Goal: Task Accomplishment & Management: Complete application form

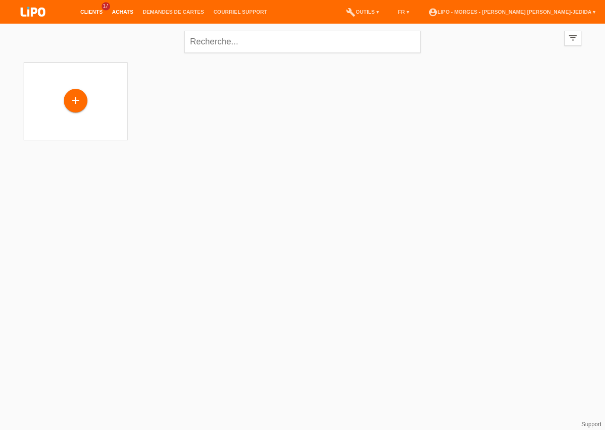
click at [119, 15] on link "Achats" at bounding box center [122, 12] width 31 height 6
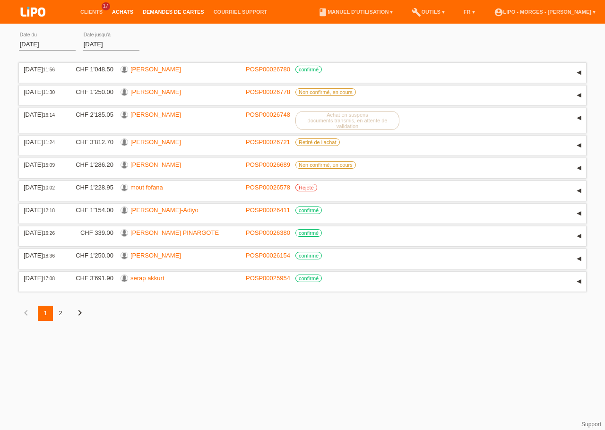
click at [181, 14] on link "Demandes de cartes" at bounding box center [173, 12] width 71 height 6
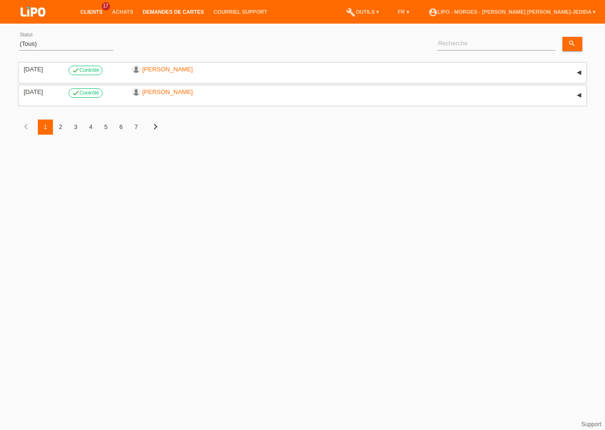
click at [95, 11] on link "Clients" at bounding box center [92, 12] width 32 height 6
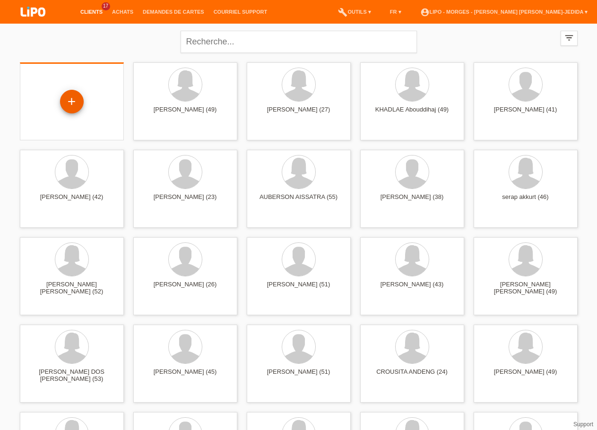
click at [71, 93] on div "+" at bounding box center [72, 102] width 24 height 24
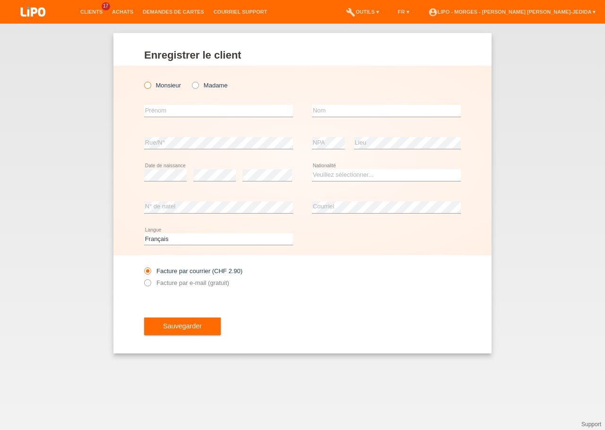
click at [172, 84] on label "Monsieur" at bounding box center [162, 85] width 37 height 7
click at [150, 84] on input "Monsieur" at bounding box center [147, 85] width 6 height 6
radio input "true"
click at [163, 113] on input "text" at bounding box center [218, 111] width 149 height 12
type input "[PERSON_NAME]"
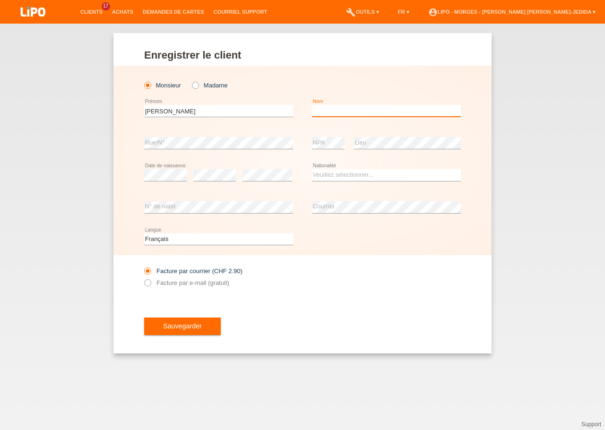
click at [330, 107] on input "text" at bounding box center [386, 111] width 149 height 12
type input "[PERSON_NAME]"
click at [144, 234] on select "Deutsch Français Italiano English" at bounding box center [218, 239] width 149 height 11
click at [159, 240] on select "Deutsch Français Italiano English" at bounding box center [218, 239] width 149 height 11
click at [312, 169] on select "Veuillez sélectionner... [GEOGRAPHIC_DATA] [GEOGRAPHIC_DATA] [GEOGRAPHIC_DATA] …" at bounding box center [386, 174] width 149 height 11
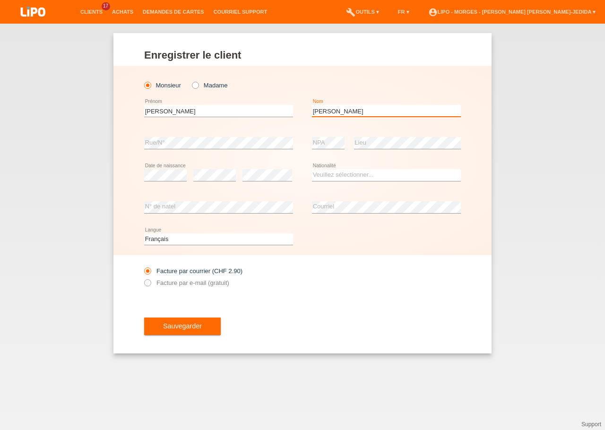
click at [410, 113] on input "MENDES" at bounding box center [386, 111] width 149 height 12
click at [312, 169] on select "Veuillez sélectionner... Suisse Allemagne Autriche Liechtenstein ------------ A…" at bounding box center [386, 174] width 149 height 11
select select "PT"
click at [0, 0] on option "Portugal" at bounding box center [0, 0] width 0 height 0
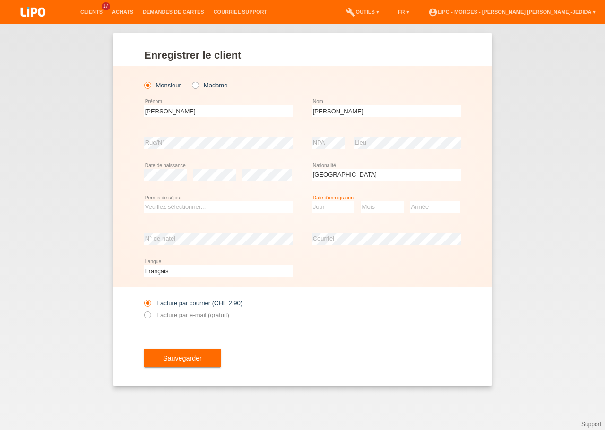
click at [312, 201] on select "Jour 01 02 03 04 05 06 07 08 09 10 11" at bounding box center [333, 206] width 43 height 11
select select "10"
click at [361, 201] on select "Mois 01 02 03 04 05 06 07 08 09 10 11" at bounding box center [382, 206] width 43 height 11
select select "01"
click at [410, 201] on select "Année 2025 2024 2023 2022 2021 2020 2019 2018 2017 2016 2015 2014 2013 2012 201…" at bounding box center [435, 206] width 50 height 11
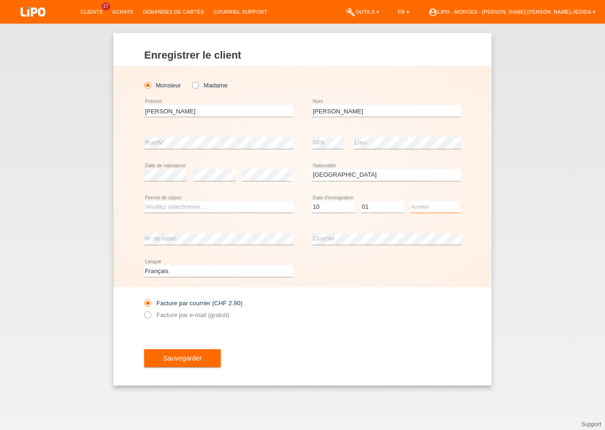
select select "2021"
click at [144, 201] on select "Veuillez sélectionner... C B B - Statut de réfugié Autre" at bounding box center [218, 206] width 149 height 11
select select "B"
click at [0, 0] on option "B" at bounding box center [0, 0] width 0 height 0
click at [143, 310] on icon at bounding box center [143, 310] width 0 height 0
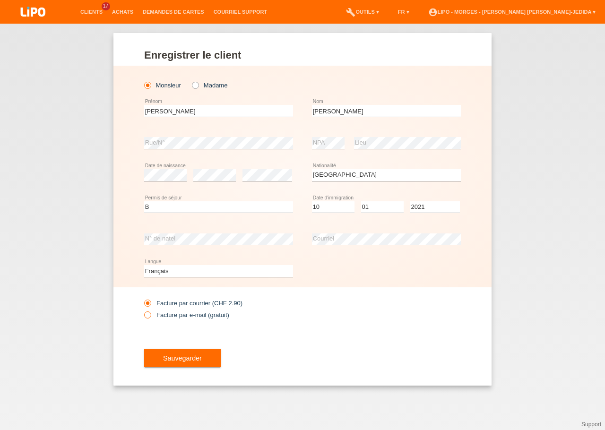
click at [149, 313] on input "Facture par e-mail (gratuit)" at bounding box center [147, 318] width 6 height 12
radio input "true"
click at [174, 367] on button "Sauvegarder" at bounding box center [182, 358] width 77 height 18
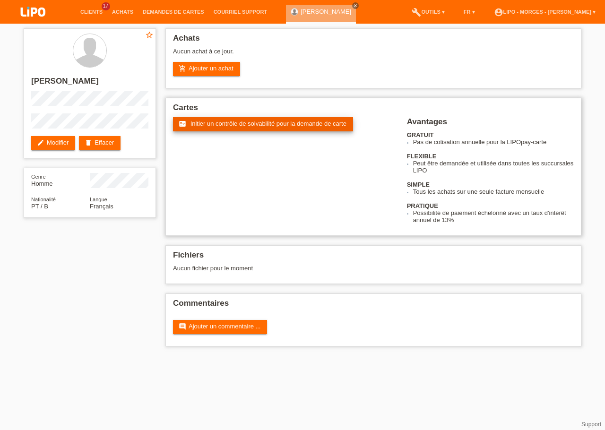
click at [265, 123] on span "Initier un contrôle de solvabilité pour la demande de carte" at bounding box center [269, 123] width 156 height 7
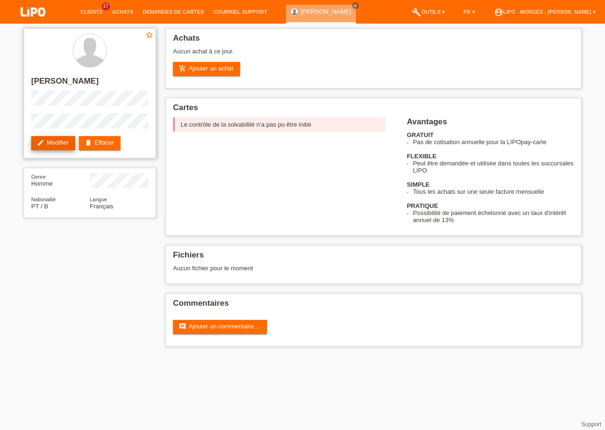
click at [64, 140] on link "edit Modifier" at bounding box center [53, 143] width 44 height 14
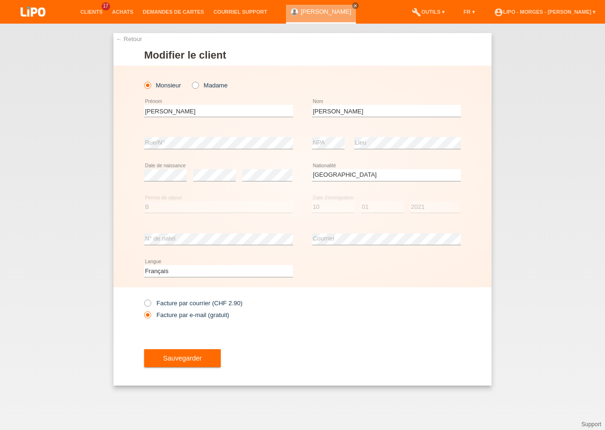
select select "PT"
select select "B"
select select "10"
select select "01"
select select "2021"
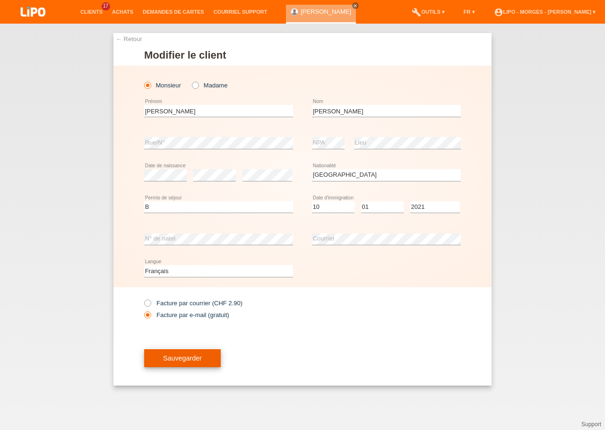
click at [197, 356] on span "Sauvegarder" at bounding box center [182, 359] width 39 height 8
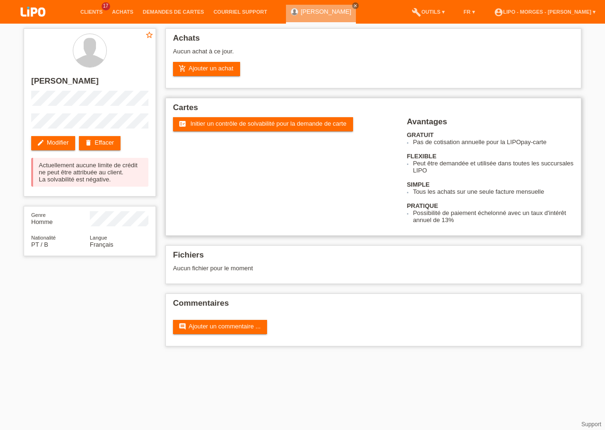
click at [270, 134] on div "fact_check Initier un contrôle de solvabilité pour la demande de carte" at bounding box center [290, 134] width 234 height 35
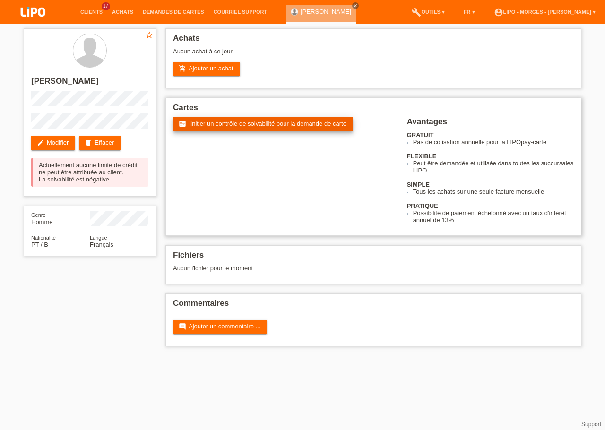
click at [270, 131] on link "fact_check Initier un contrôle de solvabilité pour la demande de carte" at bounding box center [263, 124] width 180 height 14
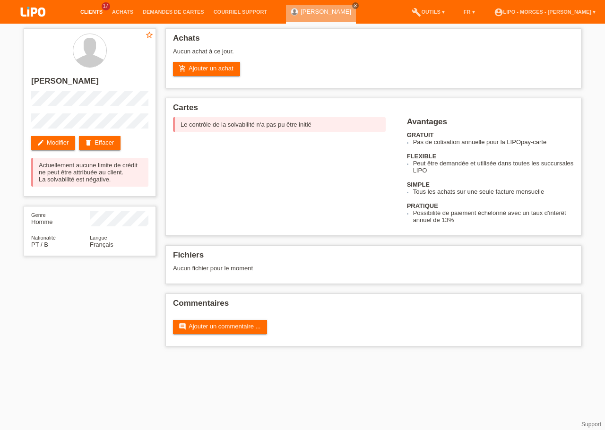
click at [101, 13] on link "Clients" at bounding box center [92, 12] width 32 height 6
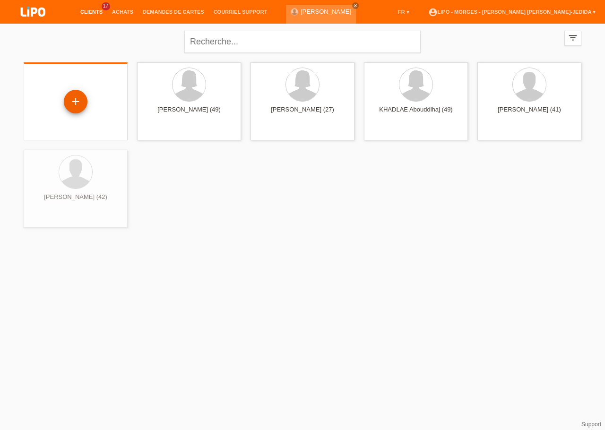
click at [77, 105] on div "+" at bounding box center [76, 102] width 24 height 24
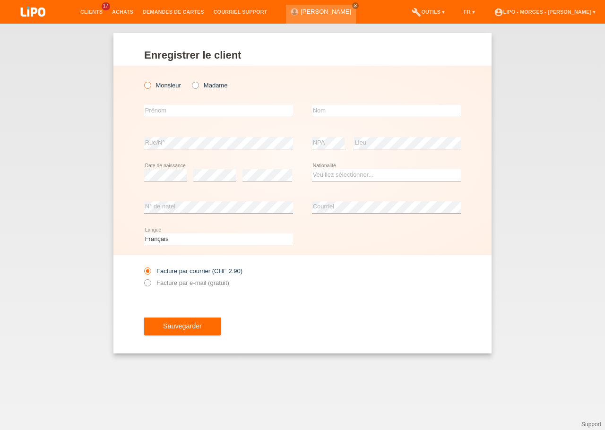
click at [170, 82] on label "Monsieur" at bounding box center [162, 85] width 37 height 7
click at [150, 82] on input "Monsieur" at bounding box center [147, 85] width 6 height 6
radio input "true"
click at [165, 110] on input "text" at bounding box center [218, 111] width 149 height 12
type input "[PERSON_NAME]"
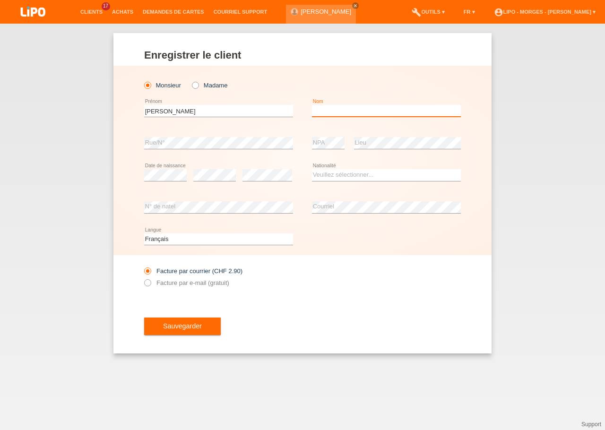
click at [386, 115] on input "text" at bounding box center [386, 111] width 149 height 12
type input "cuichan"
click at [312, 169] on select "Veuillez sélectionner... Suisse Allemagne Autriche Liechtenstein ------------ A…" at bounding box center [386, 174] width 149 height 11
select select "ES"
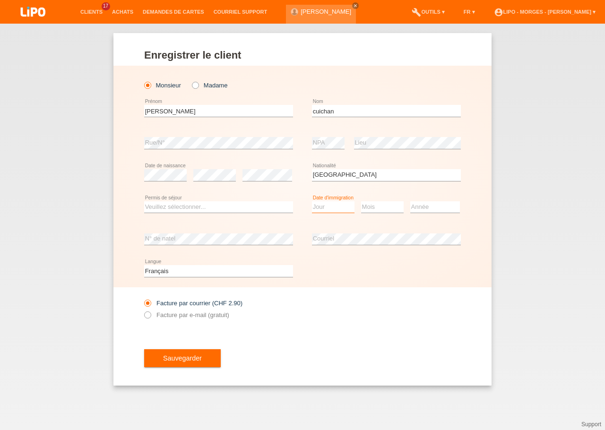
click at [312, 201] on select "Jour 01 02 03 04 05 06 07 08 09 10 11" at bounding box center [333, 206] width 43 height 11
select select "24"
drag, startPoint x: 367, startPoint y: 201, endPoint x: 370, endPoint y: 207, distance: 7.0
click at [361, 201] on select "Mois 01 02 03 04 05 06 07 08 09 10 11" at bounding box center [382, 206] width 43 height 11
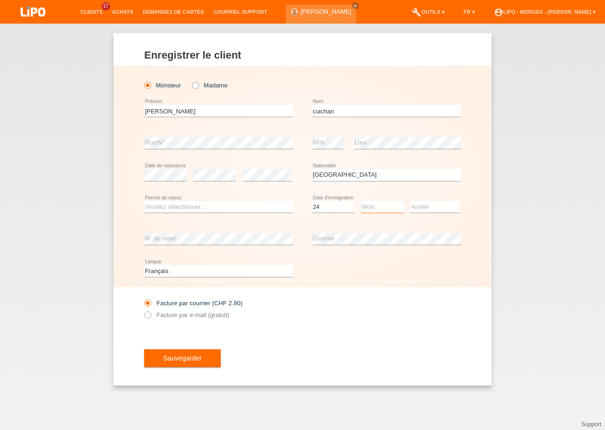
select select "05"
click at [0, 0] on option "05" at bounding box center [0, 0] width 0 height 0
click at [410, 201] on select "Année 2025 2024 2023 2022 2021 2020 2019 2018 2017 2016 2015 2014 2013 2012 201…" at bounding box center [435, 206] width 50 height 11
select select "2022"
click at [144, 201] on select "Veuillez sélectionner... C B B - Statut de réfugié Autre" at bounding box center [218, 206] width 149 height 11
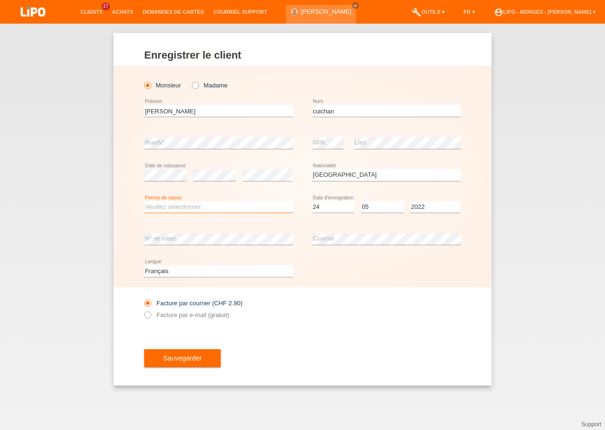
select select "B"
click at [0, 0] on option "B" at bounding box center [0, 0] width 0 height 0
click at [173, 310] on div "Facture par courrier (CHF 2.90) Facture par e-mail (gratuit)" at bounding box center [218, 309] width 149 height 24
click at [171, 318] on label "Facture par e-mail (gratuit)" at bounding box center [186, 315] width 85 height 7
click at [150, 318] on input "Facture par e-mail (gratuit)" at bounding box center [147, 318] width 6 height 12
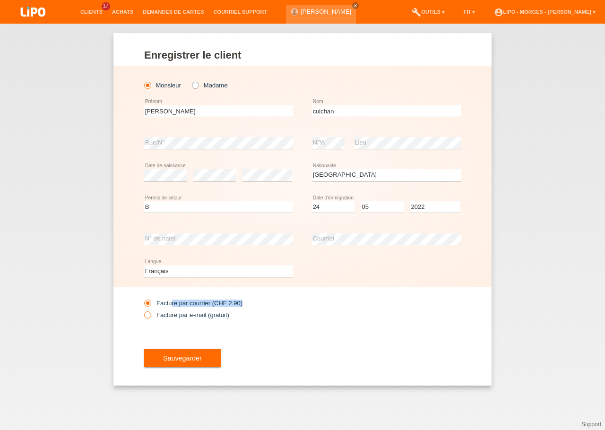
radio input "true"
click at [174, 365] on button "Sauvegarder" at bounding box center [182, 358] width 77 height 18
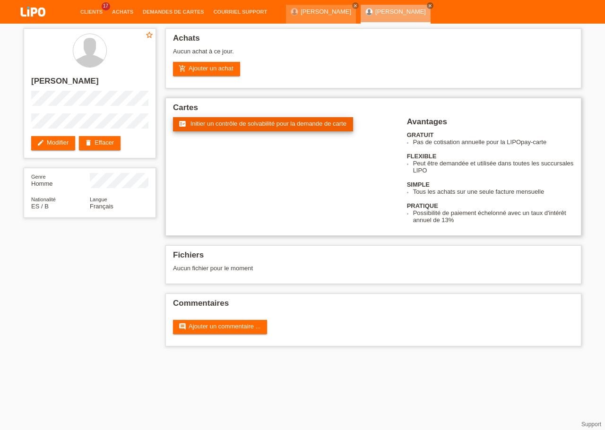
click at [259, 127] on span "Initier un contrôle de solvabilité pour la demande de carte" at bounding box center [269, 123] width 156 height 7
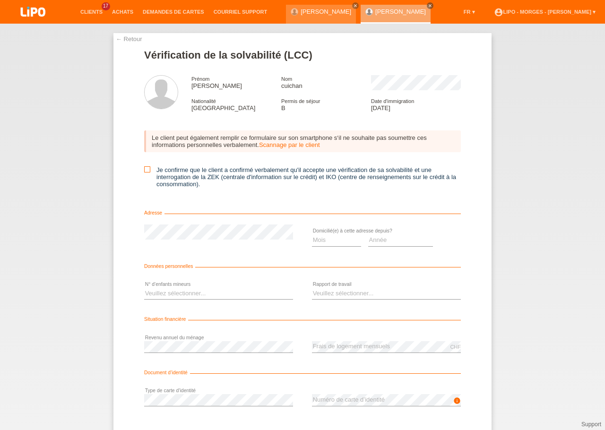
click at [144, 171] on icon at bounding box center [147, 169] width 6 height 6
click at [144, 171] on input "Je confirme que le client a confirmé verbalement qu'il accepte une vérification…" at bounding box center [147, 169] width 6 height 6
checkbox input "true"
click at [312, 235] on select "Mois 01 02 03 04 05 06 07 08 09 10" at bounding box center [336, 240] width 49 height 11
select select "10"
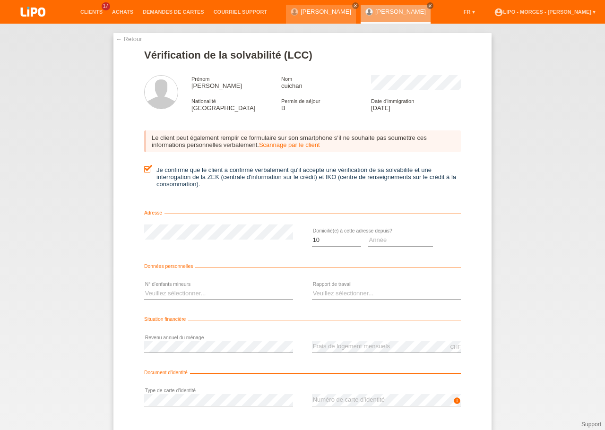
click at [430, 245] on div "Mois 01 02 03 04 05 06 07 08 09 10 11 12 error Année 2025 2024 2023" at bounding box center [386, 241] width 149 height 32
click at [368, 235] on select "Année 2025 2024 2023 2022 2021 2020 2019 2018 2017 2016 2015 2014 2013 2012 201…" at bounding box center [400, 240] width 65 height 11
select select "2023"
click at [144, 288] on select "Veuillez sélectionner... 0 1 2 3 4 5 6 7 8 9" at bounding box center [218, 293] width 149 height 11
select select "1"
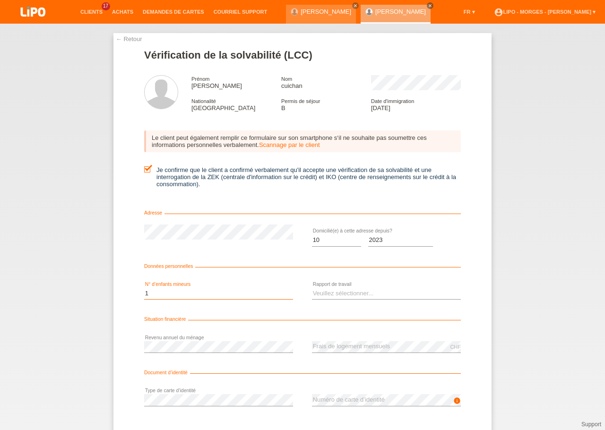
click at [0, 0] on option "1" at bounding box center [0, 0] width 0 height 0
click at [312, 288] on select "Veuillez sélectionner... A durée indéterminée A durée déterminée Apprenti/étudi…" at bounding box center [386, 293] width 149 height 11
select select "UNLIMITED"
click at [0, 0] on option "A durée indéterminée" at bounding box center [0, 0] width 0 height 0
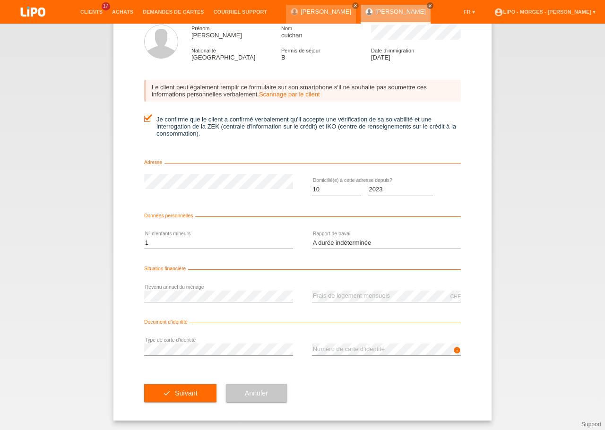
click at [365, 343] on div "info error Numéro de carte d’identité" at bounding box center [386, 350] width 149 height 32
click at [181, 393] on span "Suivant" at bounding box center [186, 394] width 23 height 8
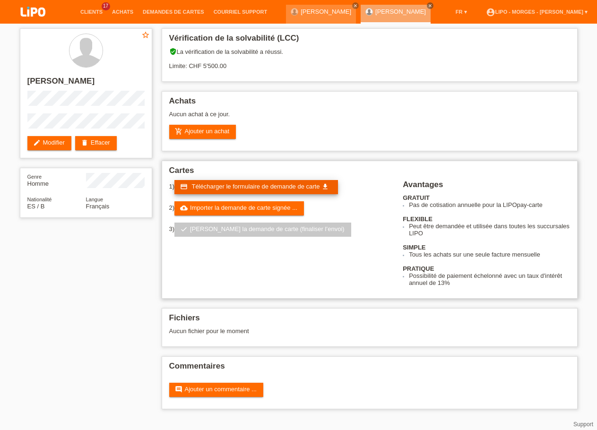
click at [218, 194] on link "credit_card Télécharger le formulaire de demande de carte get_app" at bounding box center [256, 187] width 164 height 14
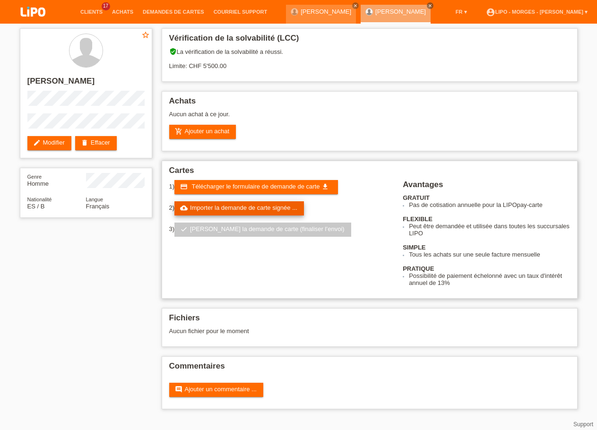
click at [255, 215] on link "cloud_upload Importer la demande de carte signée ..." at bounding box center [239, 208] width 130 height 14
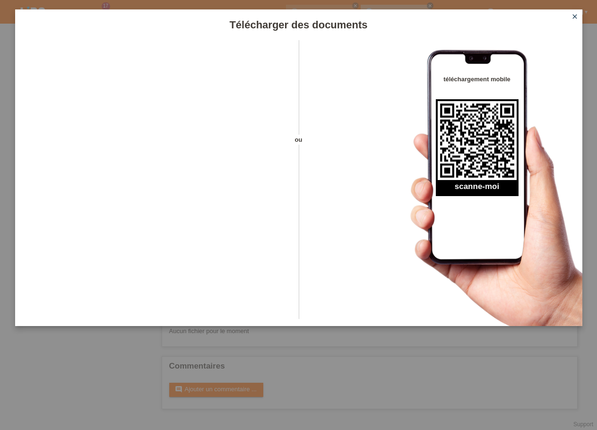
click at [573, 16] on icon "close" at bounding box center [575, 17] width 8 height 8
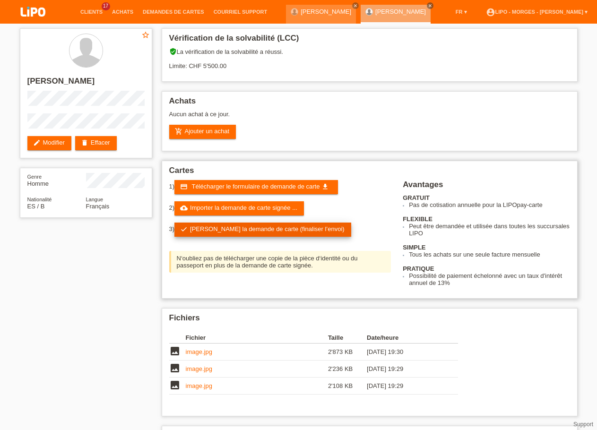
click at [248, 235] on link "check Soumettre la demande de carte (finaliser l’envoi)" at bounding box center [262, 230] width 177 height 14
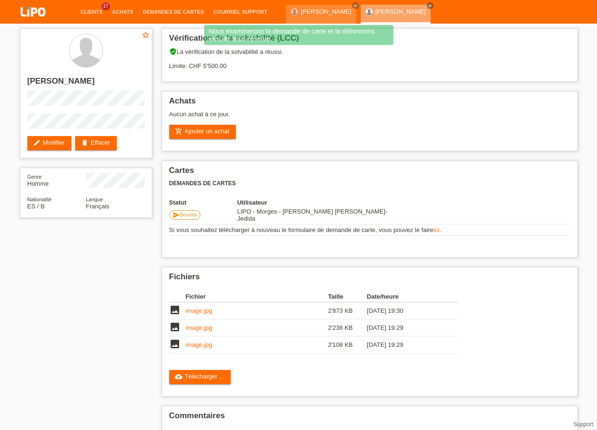
click at [124, 15] on li "Achats" at bounding box center [122, 12] width 31 height 24
click at [122, 10] on link "Achats" at bounding box center [122, 12] width 31 height 6
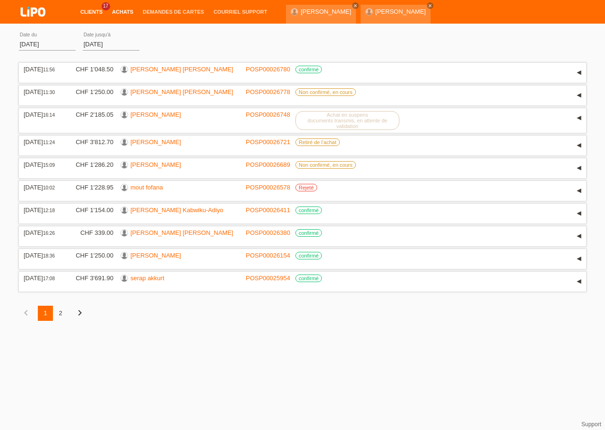
click at [87, 9] on link "Clients" at bounding box center [92, 12] width 32 height 6
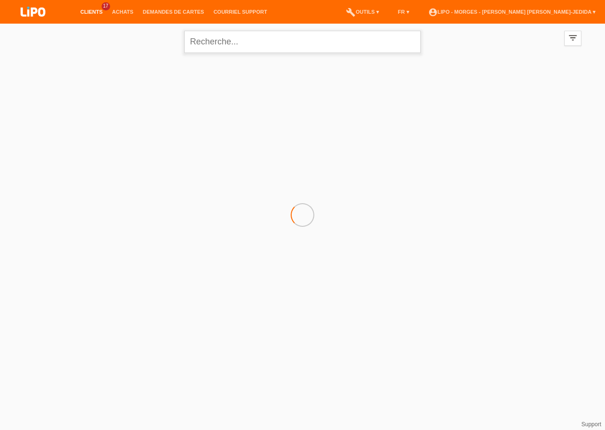
click at [241, 43] on input "text" at bounding box center [302, 42] width 236 height 22
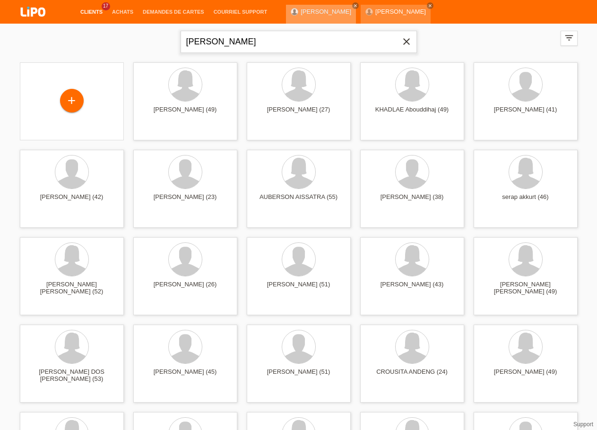
type input "[PERSON_NAME]"
click at [315, 10] on link "[PERSON_NAME]" at bounding box center [326, 11] width 51 height 7
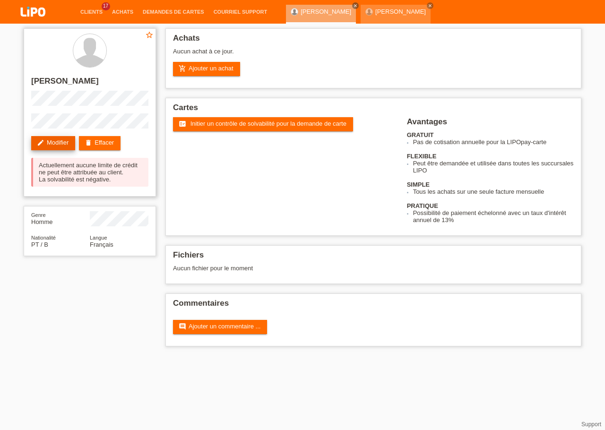
click at [59, 142] on link "edit Modifier" at bounding box center [53, 143] width 44 height 14
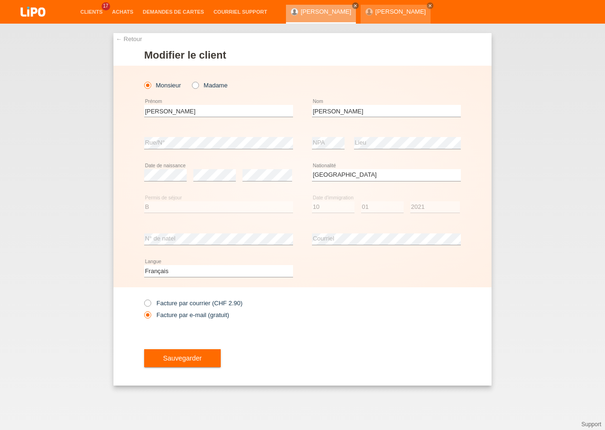
select select "PT"
select select "B"
select select "10"
select select "01"
select select "2021"
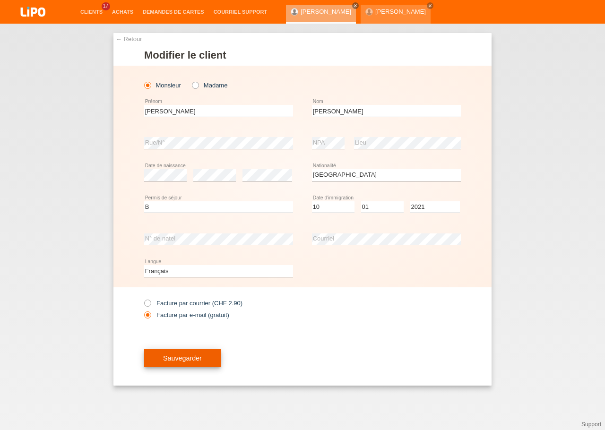
click at [178, 360] on span "Sauvegarder" at bounding box center [182, 359] width 39 height 8
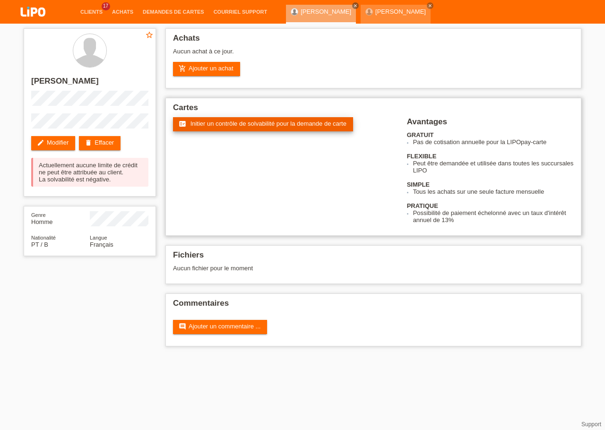
click at [207, 121] on link "fact_check Initier un contrôle de solvabilité pour la demande de carte" at bounding box center [263, 124] width 180 height 14
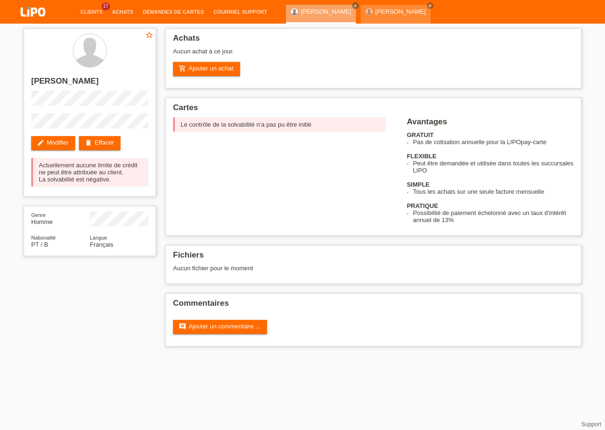
click at [125, 8] on li "Achats" at bounding box center [122, 12] width 31 height 24
click at [122, 16] on li "Achats" at bounding box center [122, 12] width 31 height 24
click at [122, 12] on link "Achats" at bounding box center [122, 12] width 31 height 6
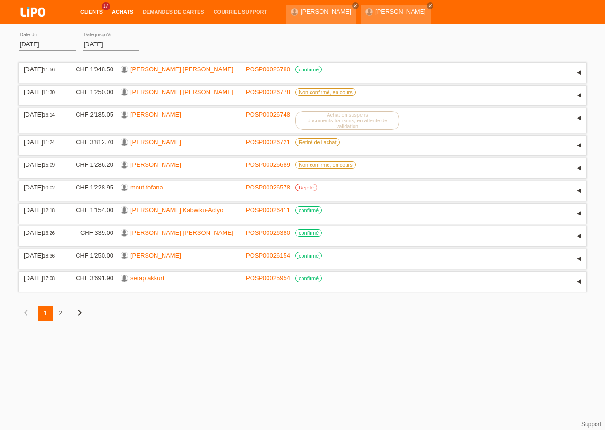
click at [94, 11] on link "Clients" at bounding box center [92, 12] width 32 height 6
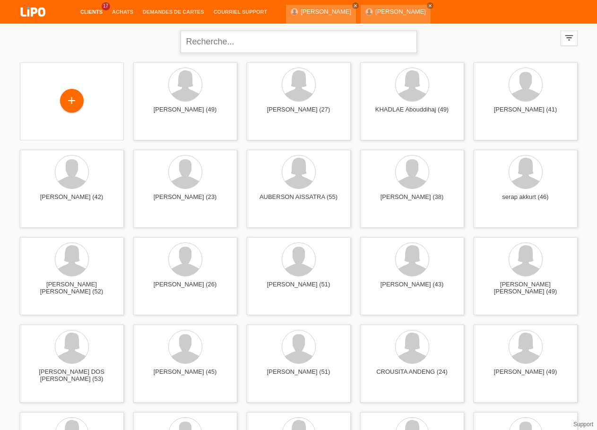
click at [220, 36] on input "text" at bounding box center [299, 42] width 236 height 22
type input "cuichan"
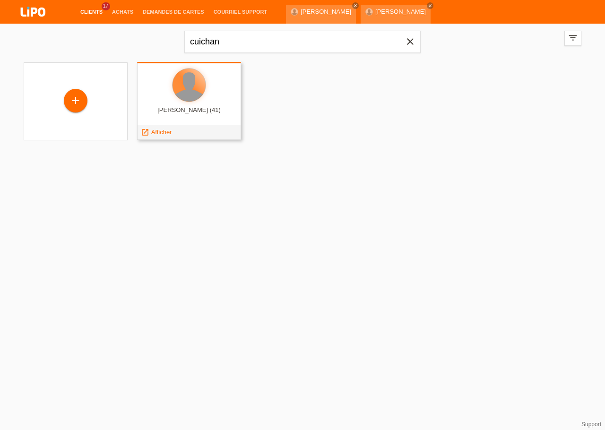
click at [189, 87] on div at bounding box center [189, 85] width 33 height 33
click at [167, 133] on span "Afficher" at bounding box center [161, 132] width 21 height 7
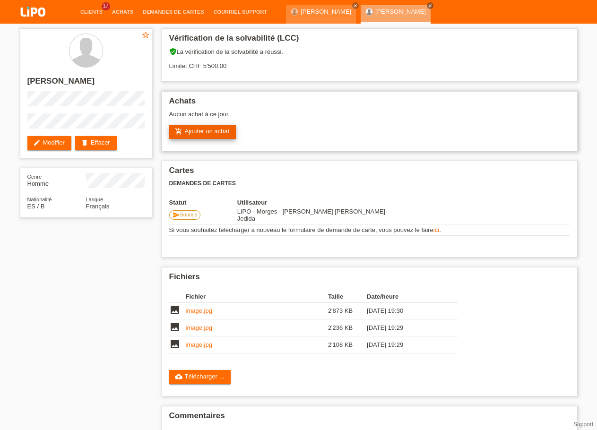
click at [205, 137] on link "add_shopping_cart Ajouter un achat" at bounding box center [202, 132] width 67 height 14
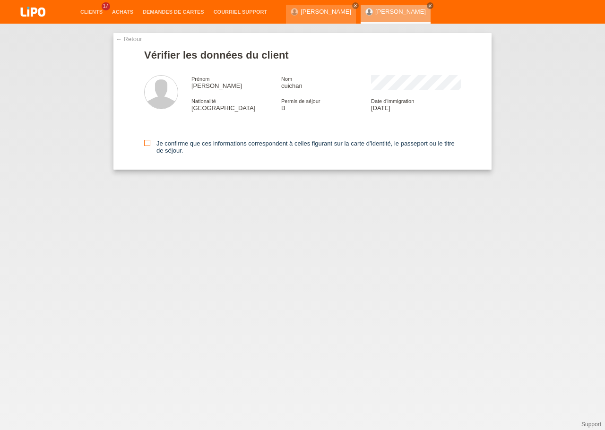
click at [148, 144] on icon at bounding box center [147, 143] width 6 height 6
click at [148, 144] on input "Je confirme que ces informations correspondent à celles figurant sur la carte d…" at bounding box center [147, 143] width 6 height 6
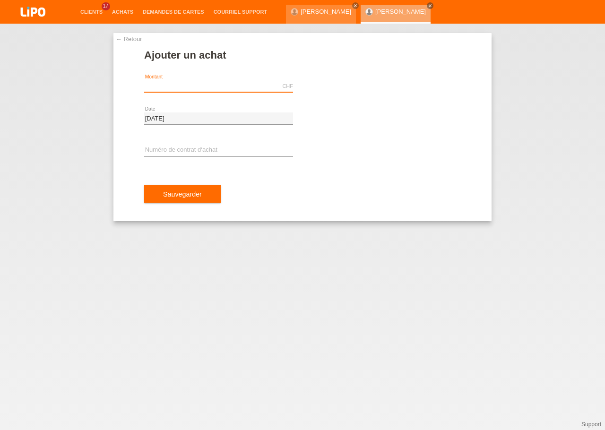
click at [181, 85] on input "text" at bounding box center [218, 86] width 149 height 12
type input "1259.00"
click at [204, 142] on div "error Numéro de contrat d‘achat" at bounding box center [218, 151] width 149 height 32
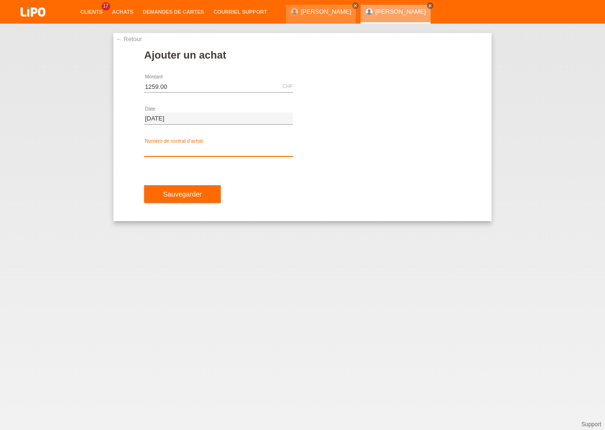
click at [202, 148] on input "text" at bounding box center [218, 151] width 149 height 12
type input "XU0DG2"
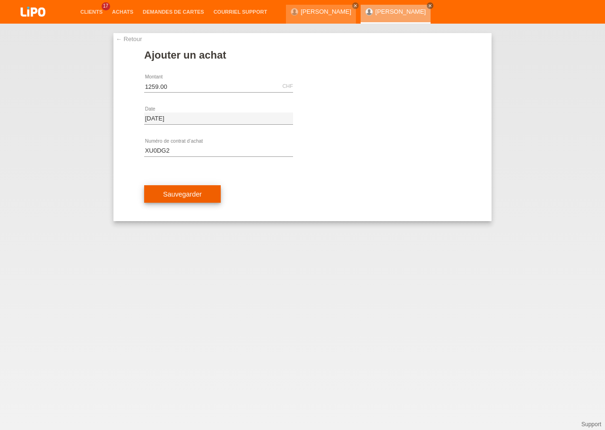
click at [156, 196] on button "Sauvegarder" at bounding box center [182, 194] width 77 height 18
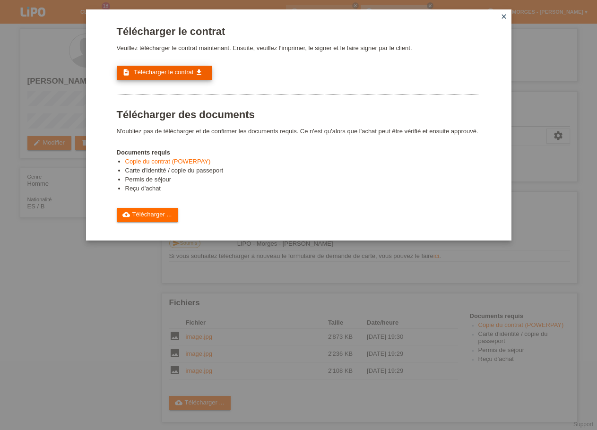
click at [148, 73] on span "Télécharger le contrat" at bounding box center [164, 72] width 60 height 7
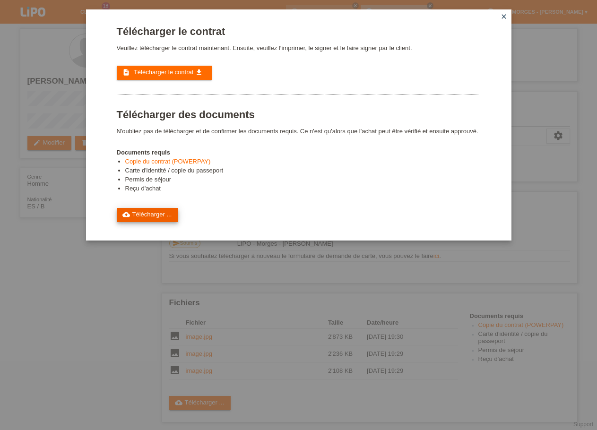
click at [142, 222] on link "cloud_upload Télécharger ..." at bounding box center [148, 215] width 62 height 14
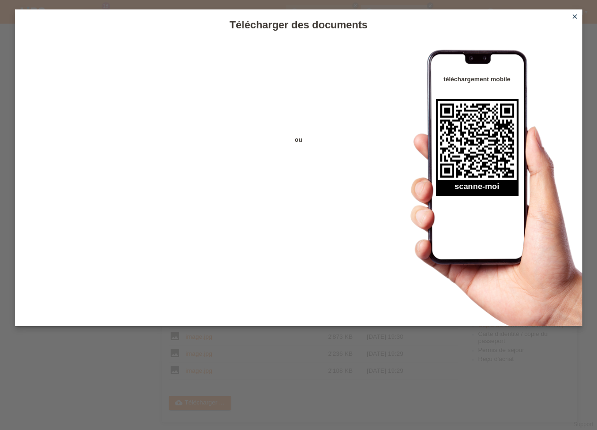
click at [575, 15] on icon "close" at bounding box center [575, 17] width 8 height 8
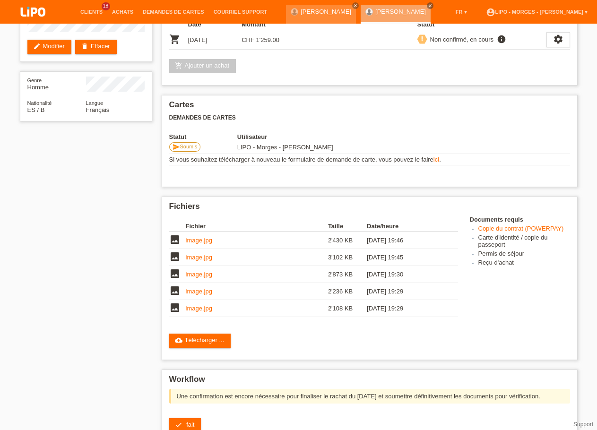
scroll to position [196, 0]
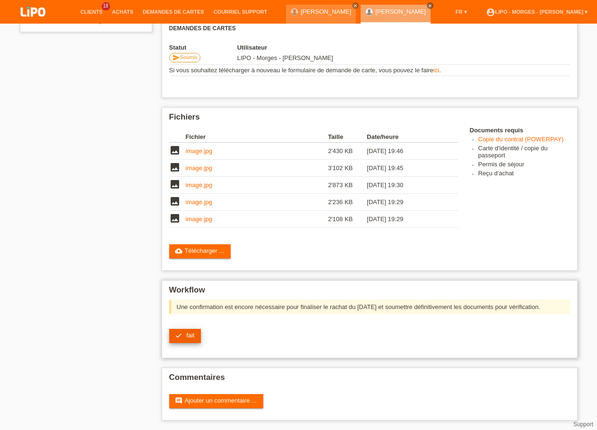
click at [187, 332] on span "fait" at bounding box center [190, 335] width 8 height 7
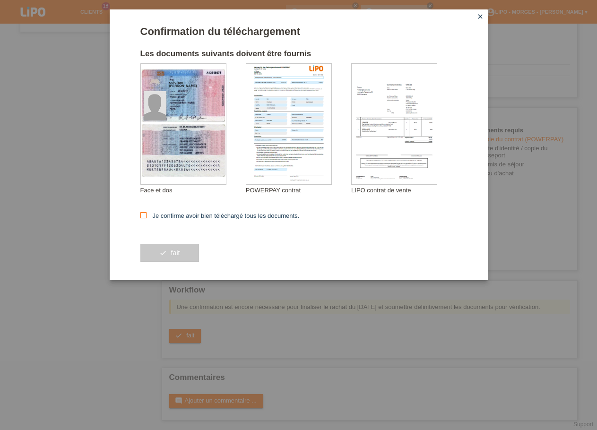
click at [150, 218] on label "Je confirme avoir bien téléchargé tous les documents." at bounding box center [219, 215] width 159 height 7
click at [147, 218] on input "Je confirme avoir bien téléchargé tous les documents." at bounding box center [143, 215] width 6 height 6
checkbox input "true"
click at [166, 258] on button "check fait" at bounding box center [169, 253] width 59 height 18
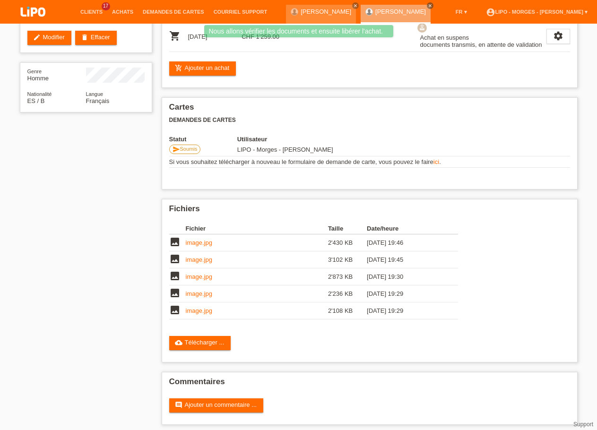
scroll to position [119, 0]
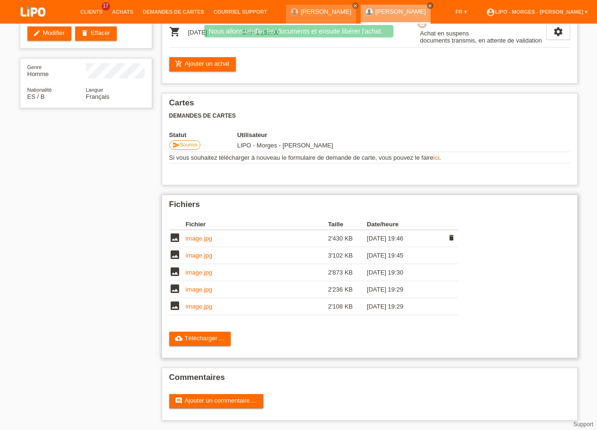
click at [206, 235] on link "image.jpg" at bounding box center [199, 238] width 26 height 7
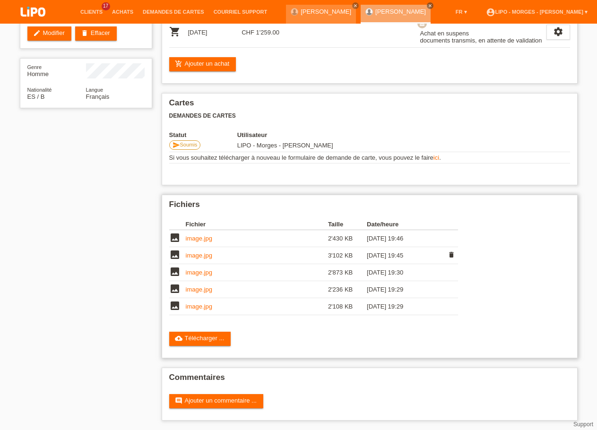
click at [205, 254] on link "image.jpg" at bounding box center [199, 255] width 26 height 7
click at [192, 273] on td "image.jpg" at bounding box center [257, 272] width 142 height 17
click at [192, 272] on link "image.jpg" at bounding box center [199, 272] width 26 height 7
click at [197, 291] on td "image.jpg" at bounding box center [257, 289] width 142 height 17
click at [197, 290] on link "image.jpg" at bounding box center [199, 289] width 26 height 7
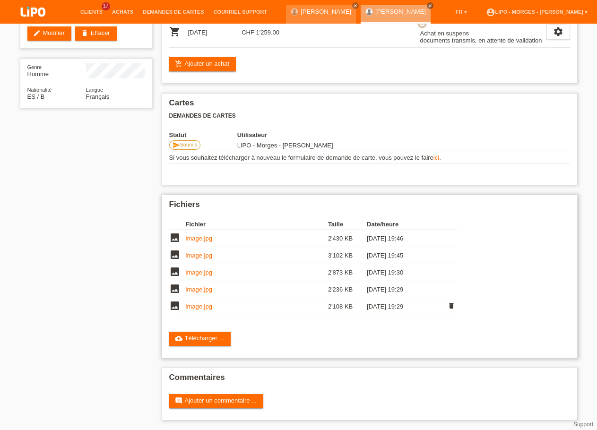
click at [201, 304] on link "image.jpg" at bounding box center [199, 306] width 26 height 7
